Goal: Check status

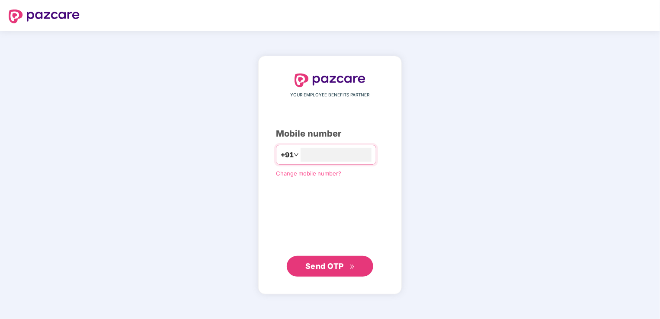
type input "*"
click at [336, 264] on span "Send OTP" at bounding box center [324, 265] width 39 height 9
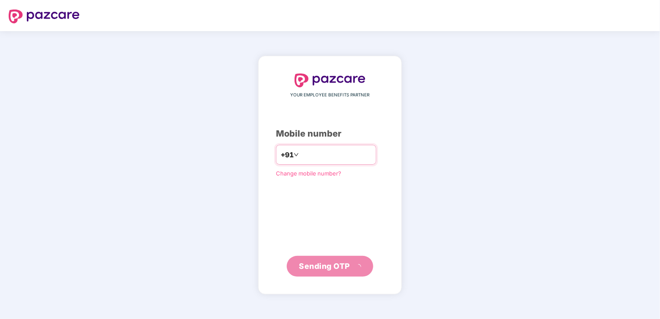
click at [301, 159] on input "**********" at bounding box center [336, 155] width 71 height 14
type input "**********"
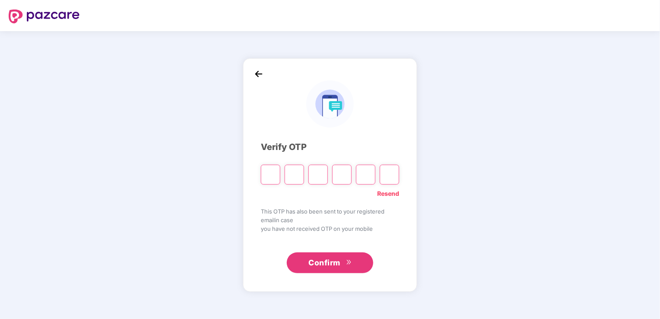
type input "*"
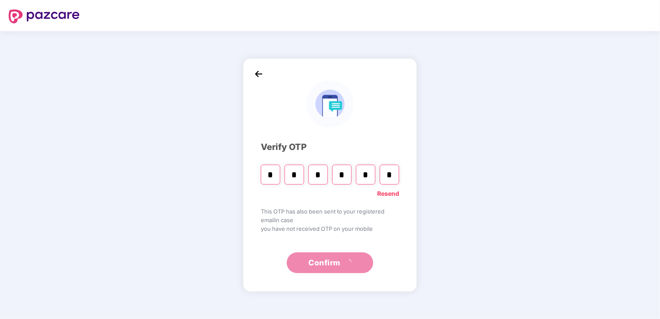
type input "*"
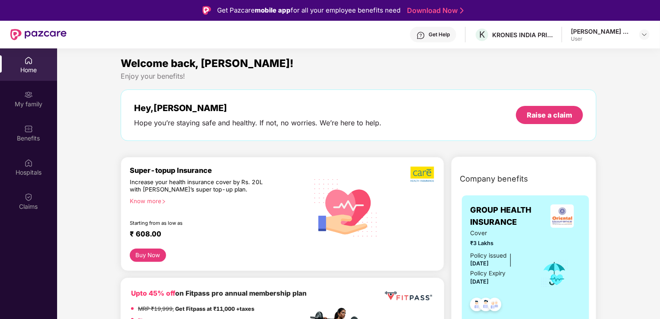
click at [606, 36] on div "User" at bounding box center [601, 38] width 61 height 7
click at [642, 33] on img at bounding box center [644, 34] width 7 height 7
click at [578, 80] on div "[PERSON_NAME] Vishnu Vk" at bounding box center [612, 83] width 81 height 16
click at [14, 93] on div "My family" at bounding box center [28, 99] width 57 height 32
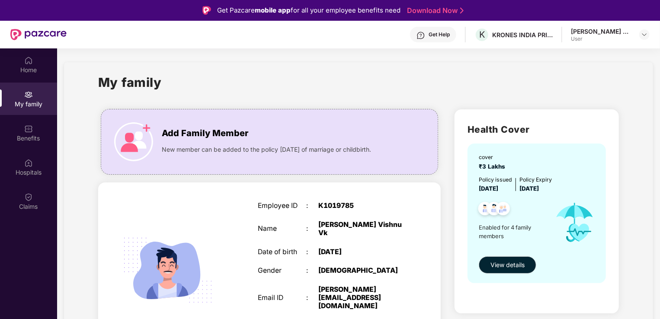
scroll to position [279, 0]
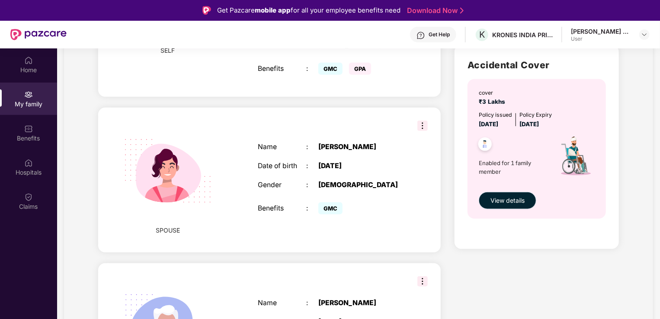
click at [513, 196] on span "View details" at bounding box center [508, 201] width 34 height 10
